Goal: Task Accomplishment & Management: Manage account settings

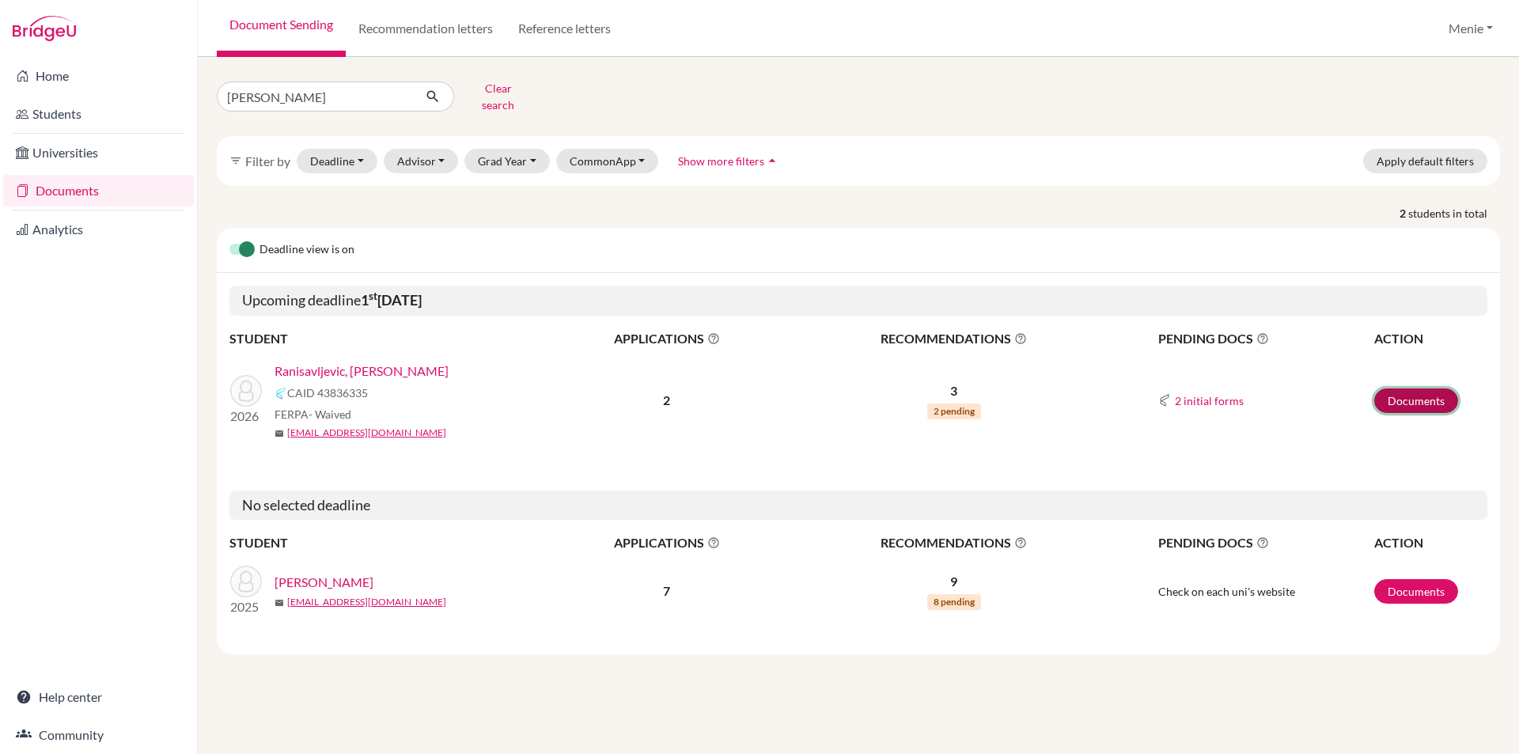
click at [1414, 398] on link "Documents" at bounding box center [1416, 400] width 84 height 25
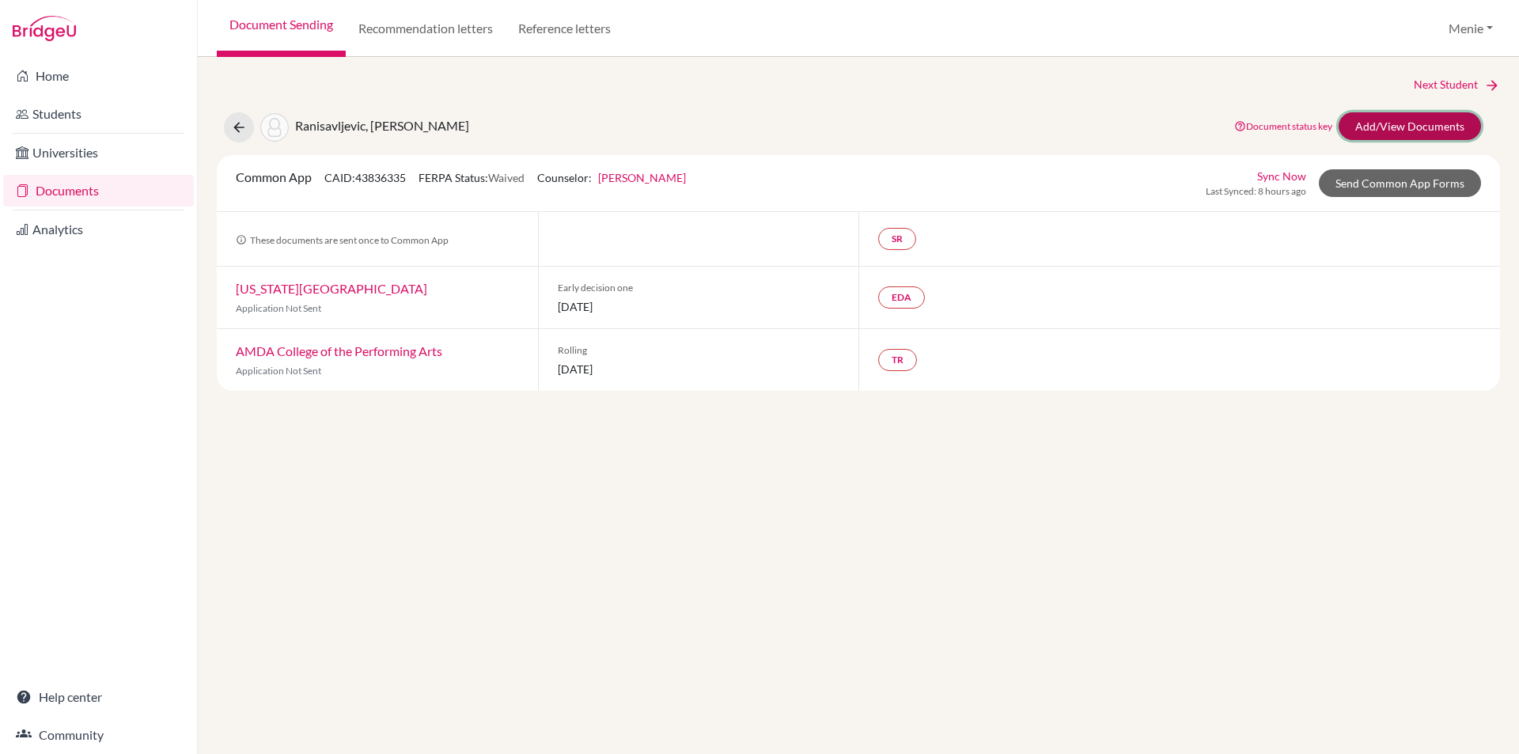
click at [1385, 125] on link "Add/View Documents" at bounding box center [1409, 126] width 142 height 28
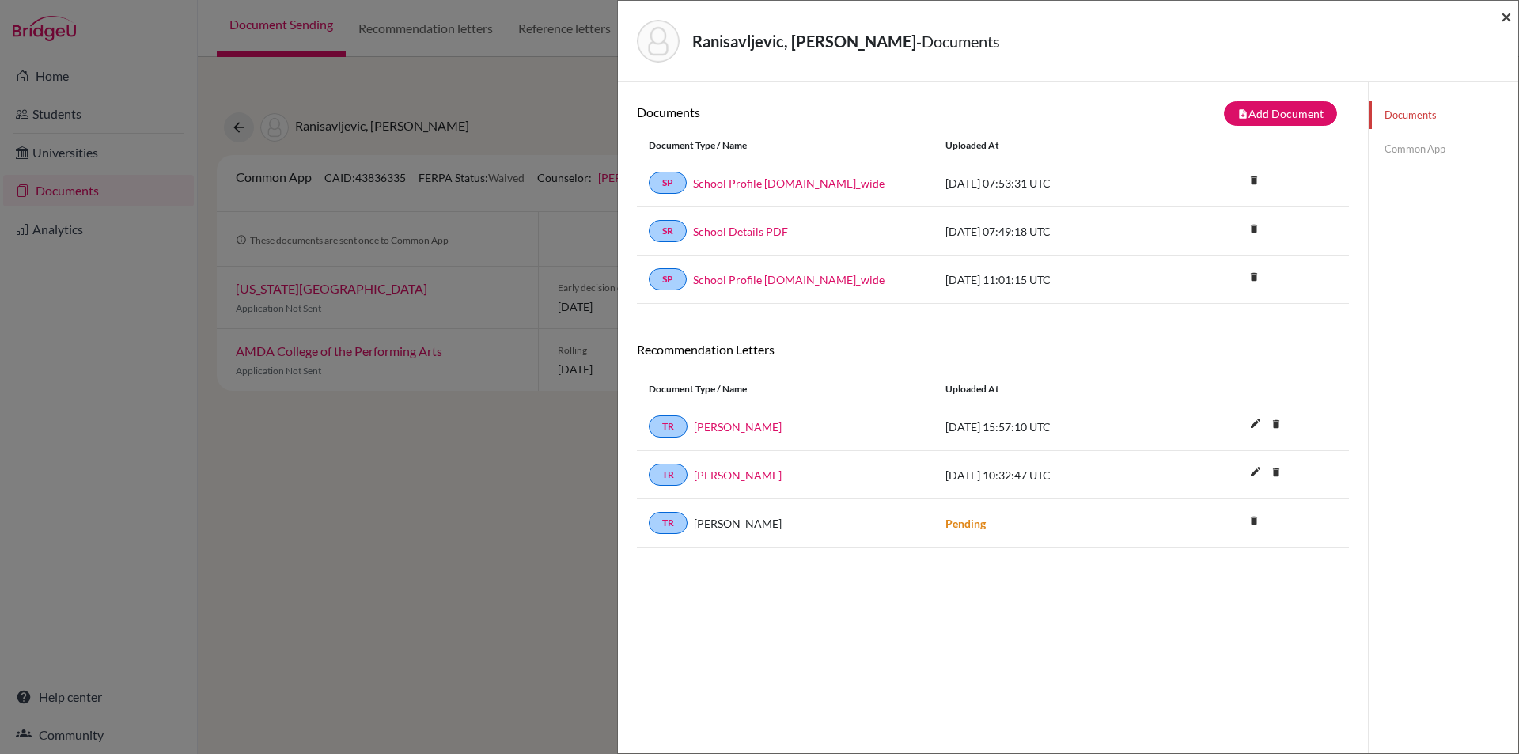
click at [1506, 13] on span "×" at bounding box center [1506, 16] width 11 height 23
